Goal: Navigation & Orientation: Find specific page/section

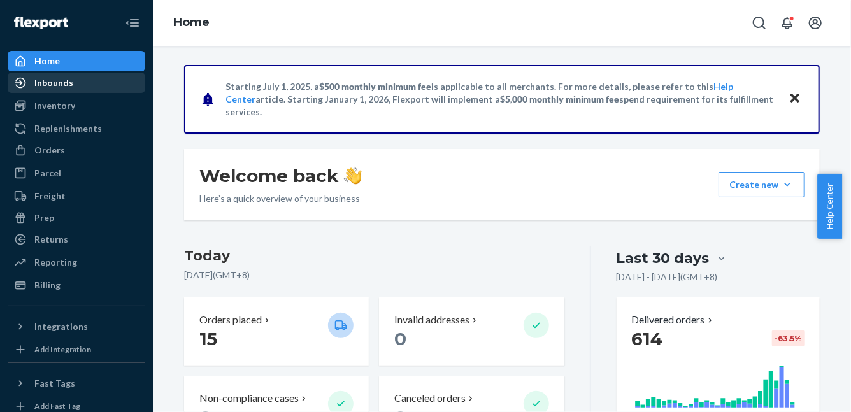
click at [70, 88] on div "Inbounds" at bounding box center [53, 82] width 39 height 13
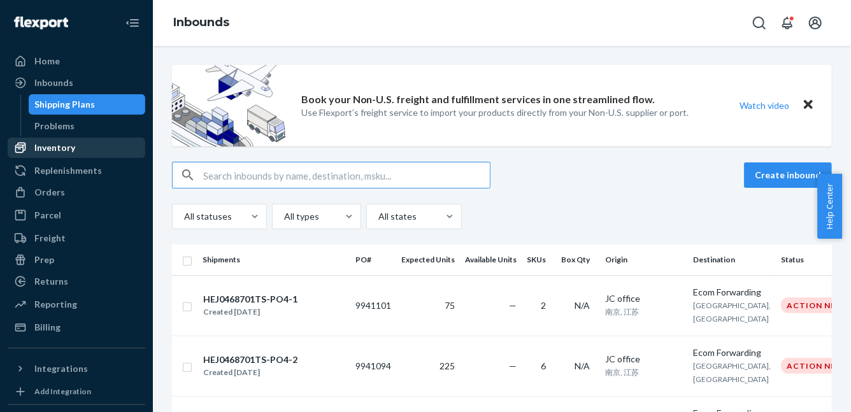
click at [65, 152] on div "Inventory" at bounding box center [54, 147] width 41 height 13
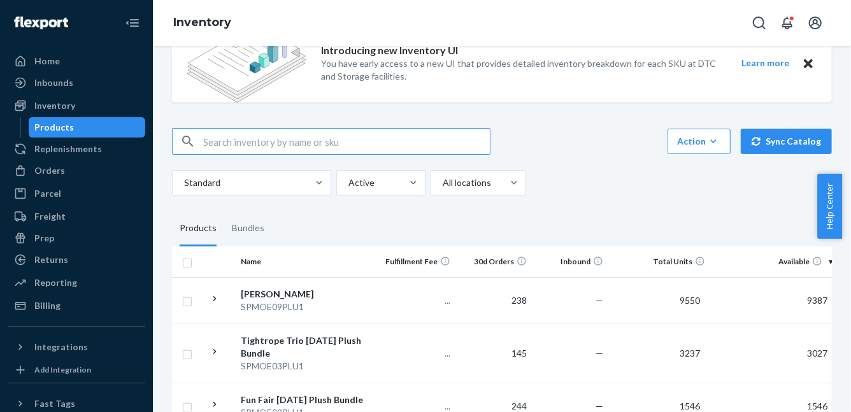
scroll to position [42, 0]
